Goal: Information Seeking & Learning: Learn about a topic

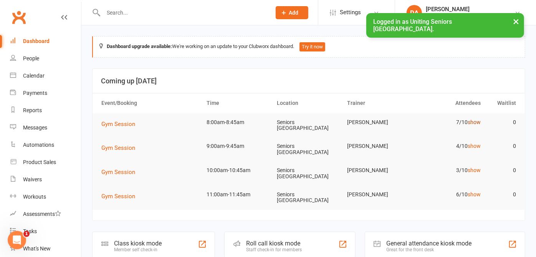
click at [468, 122] on link "show" at bounding box center [474, 122] width 13 height 6
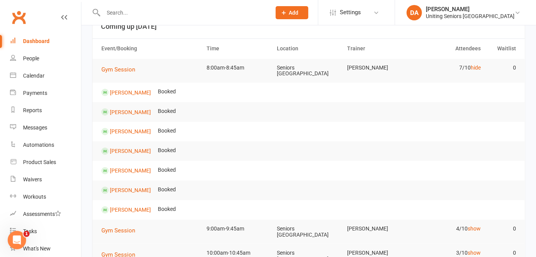
scroll to position [43, 0]
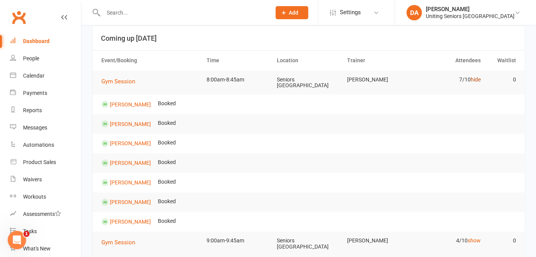
click at [471, 79] on link "hide" at bounding box center [476, 79] width 10 height 6
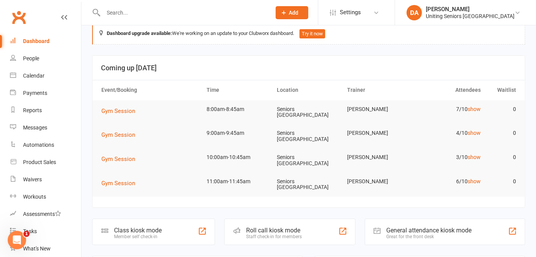
scroll to position [0, 0]
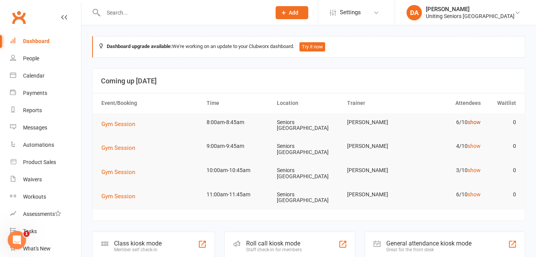
click at [473, 119] on link "show" at bounding box center [474, 122] width 13 height 6
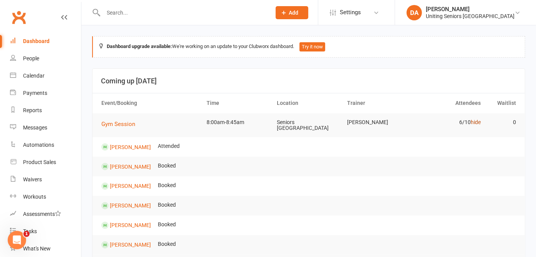
click at [473, 119] on link "hide" at bounding box center [476, 122] width 10 height 6
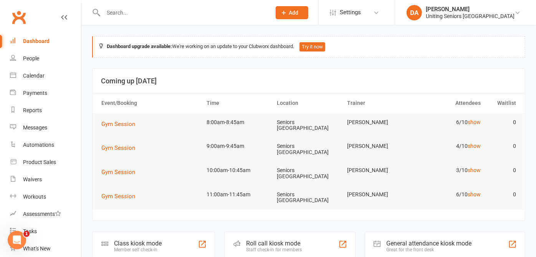
click at [470, 149] on td "4/10 show" at bounding box center [450, 146] width 70 height 18
click at [470, 148] on link "show" at bounding box center [474, 146] width 13 height 6
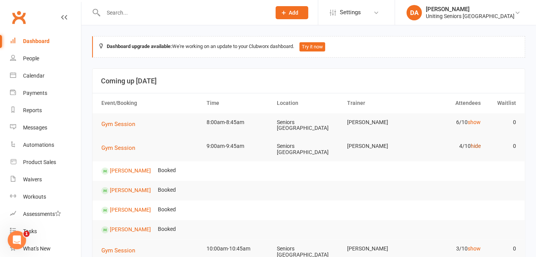
click at [471, 148] on link "hide" at bounding box center [476, 146] width 10 height 6
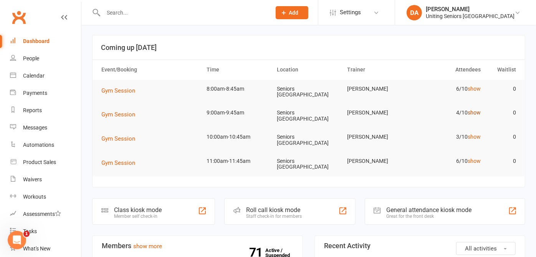
scroll to position [85, 0]
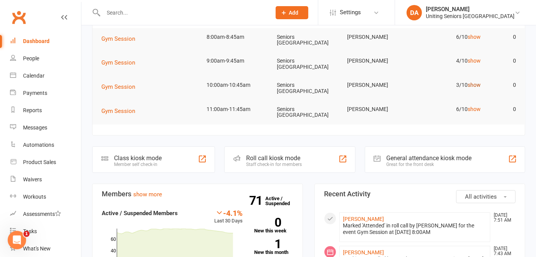
click at [469, 85] on link "show" at bounding box center [474, 85] width 13 height 6
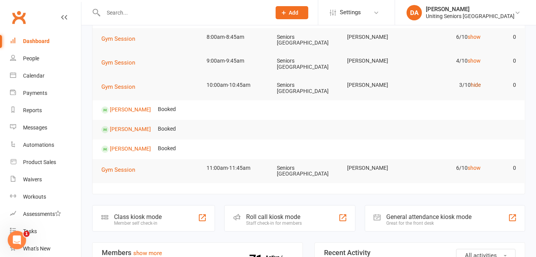
click at [471, 85] on link "hide" at bounding box center [476, 85] width 10 height 6
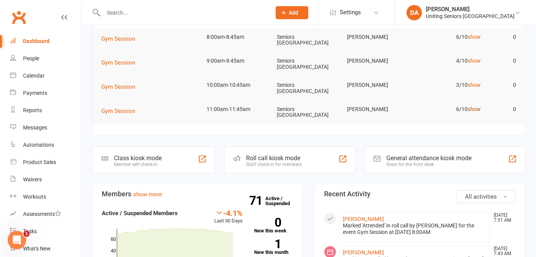
click at [471, 107] on link "show" at bounding box center [474, 109] width 13 height 6
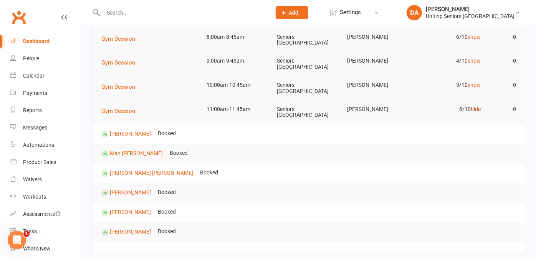
click at [471, 107] on link "hide" at bounding box center [476, 109] width 10 height 6
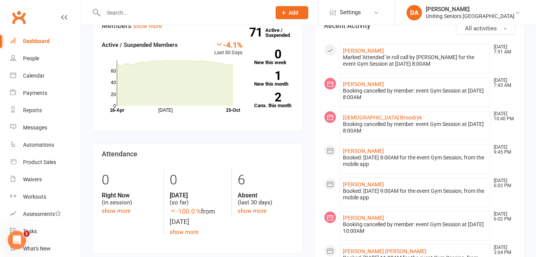
scroll to position [256, 0]
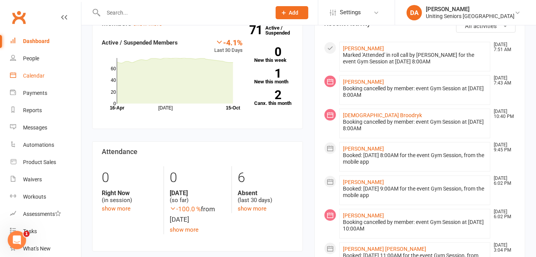
click at [28, 75] on div "Calendar" at bounding box center [34, 76] width 22 height 6
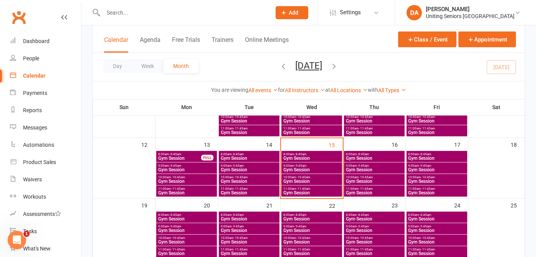
scroll to position [171, 0]
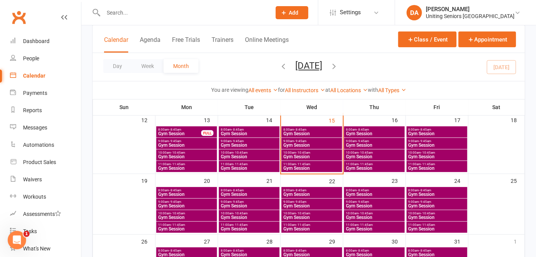
click at [359, 161] on div "11:00am - 11:45am Gym Session" at bounding box center [374, 166] width 61 height 11
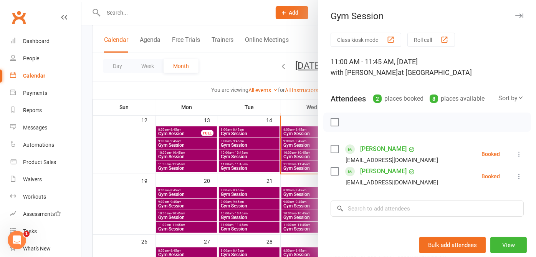
click at [516, 17] on icon "button" at bounding box center [520, 15] width 8 height 5
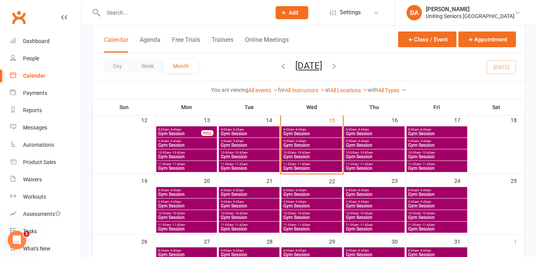
click at [367, 152] on span "- 10:45am" at bounding box center [366, 152] width 14 height 3
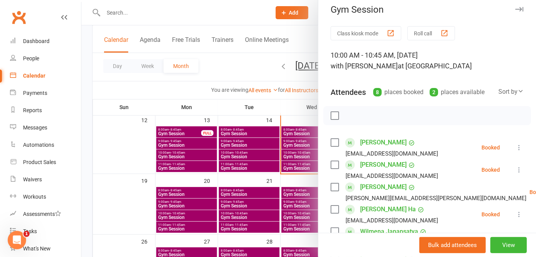
scroll to position [0, 0]
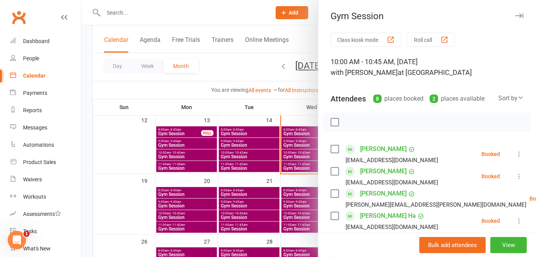
click at [515, 12] on button "button" at bounding box center [519, 15] width 9 height 9
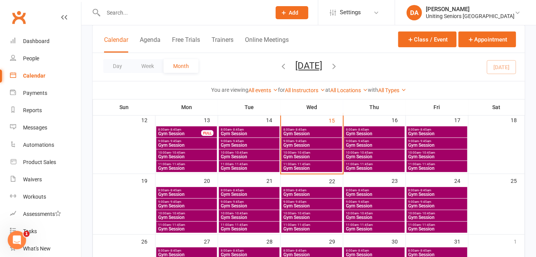
click at [361, 138] on div "9:00am - 9:45am Gym Session" at bounding box center [374, 143] width 61 height 11
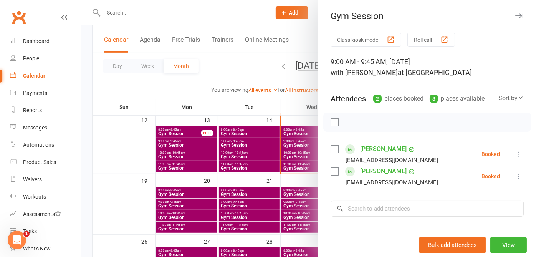
click at [516, 14] on icon "button" at bounding box center [520, 15] width 8 height 5
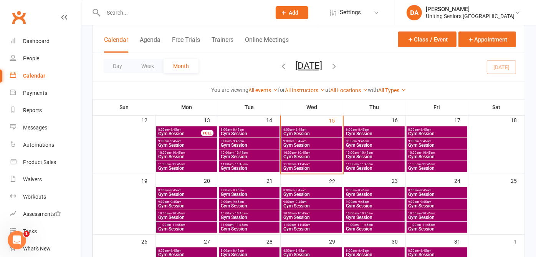
click at [398, 129] on span "8:00am - 8:45am" at bounding box center [375, 129] width 58 height 3
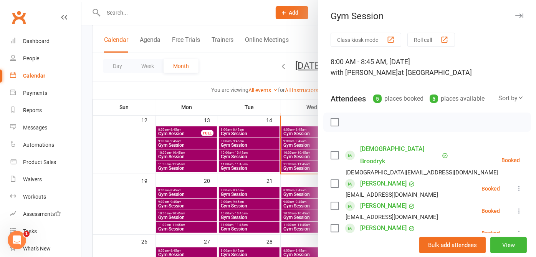
click at [515, 14] on button "button" at bounding box center [519, 15] width 9 height 9
